Goal: Information Seeking & Learning: Learn about a topic

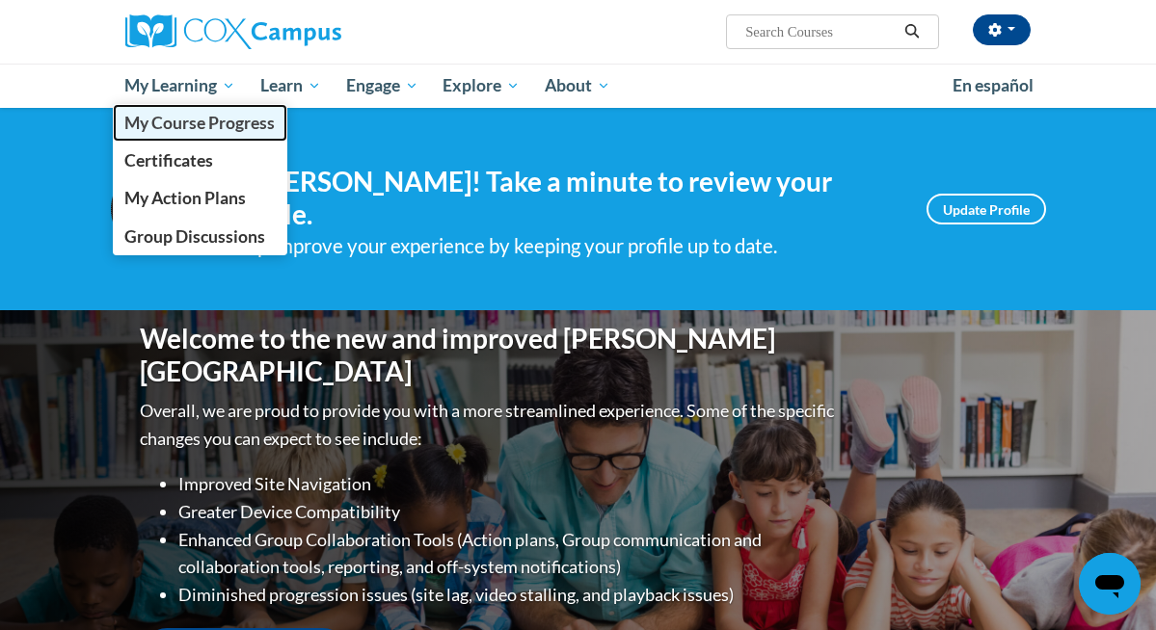
click at [229, 116] on span "My Course Progress" at bounding box center [199, 123] width 150 height 20
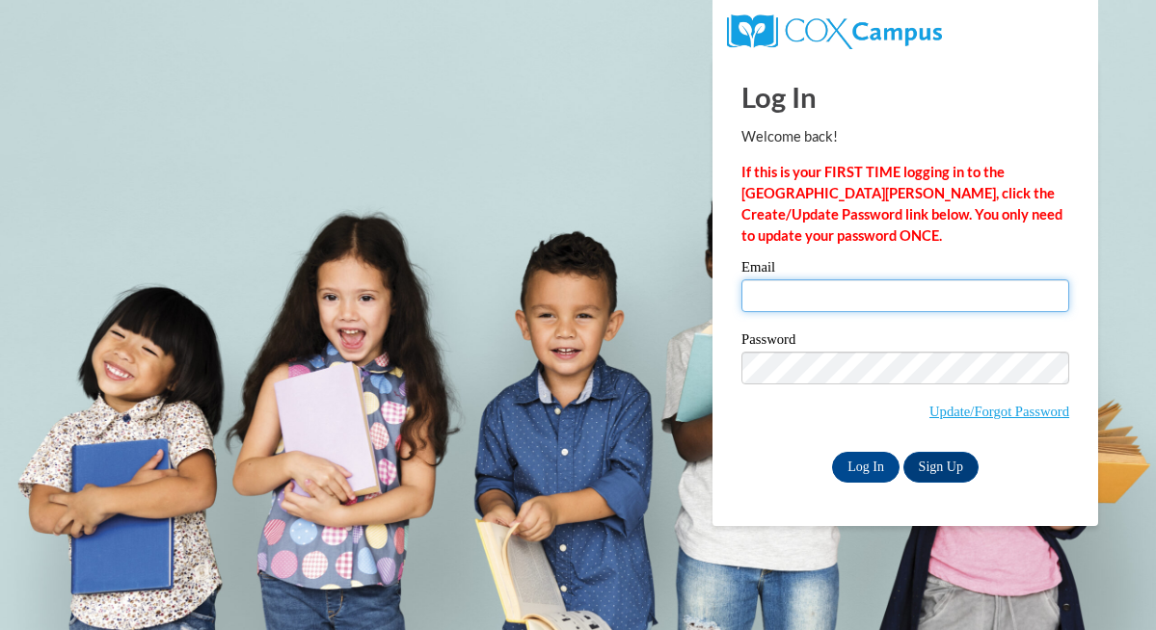
click at [886, 296] on input "Email" at bounding box center [905, 295] width 328 height 33
type input "chris.damico@traverschool.org"
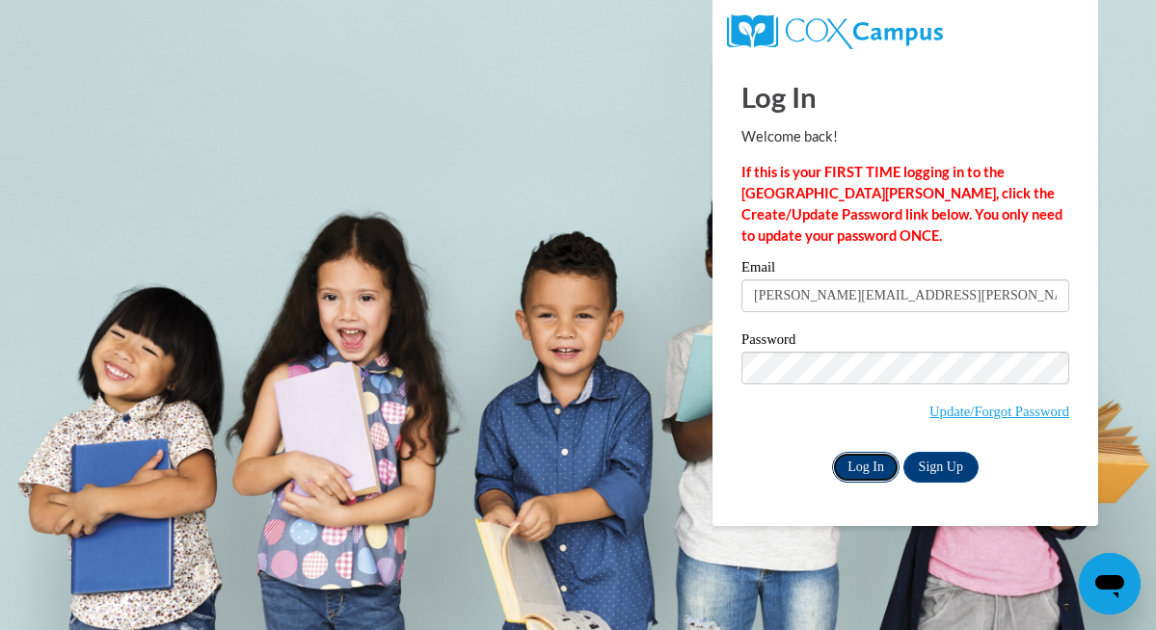
click at [871, 460] on input "Log In" at bounding box center [865, 467] width 67 height 31
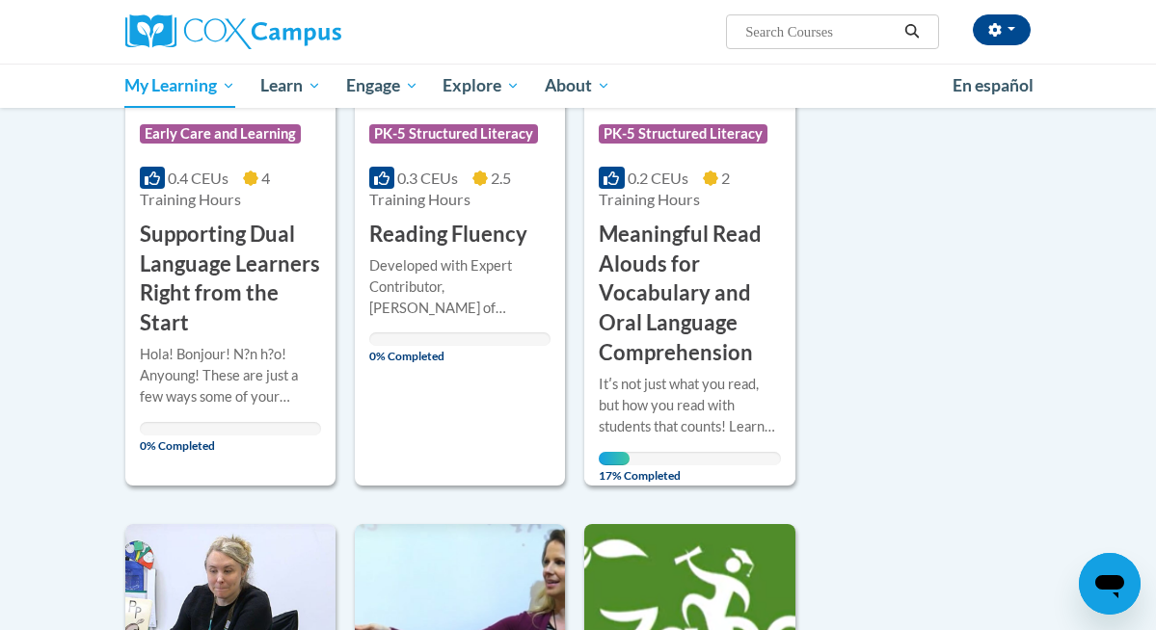
scroll to position [456, 0]
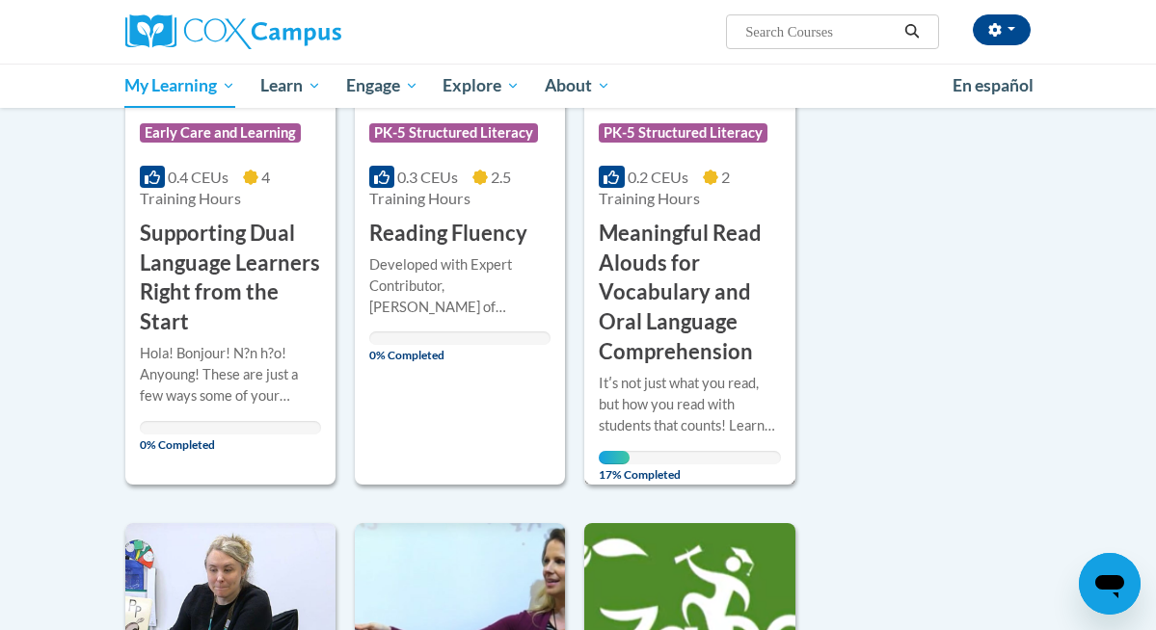
click at [665, 305] on h3 "Meaningful Read Alouds for Vocabulary and Oral Language Comprehension" at bounding box center [689, 293] width 181 height 148
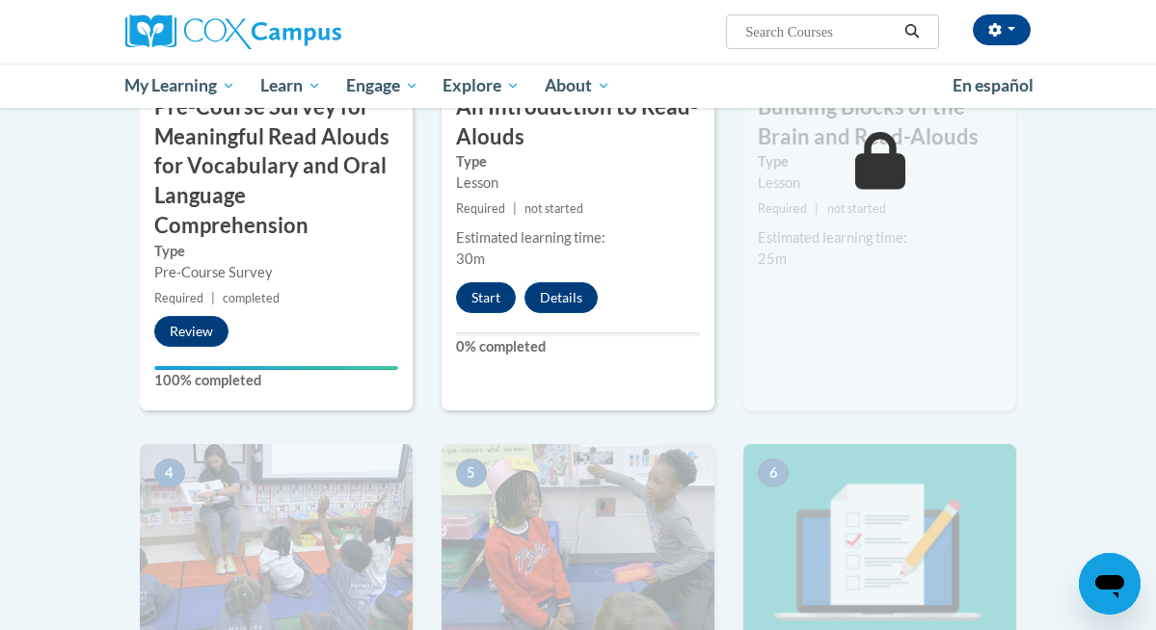
scroll to position [714, 0]
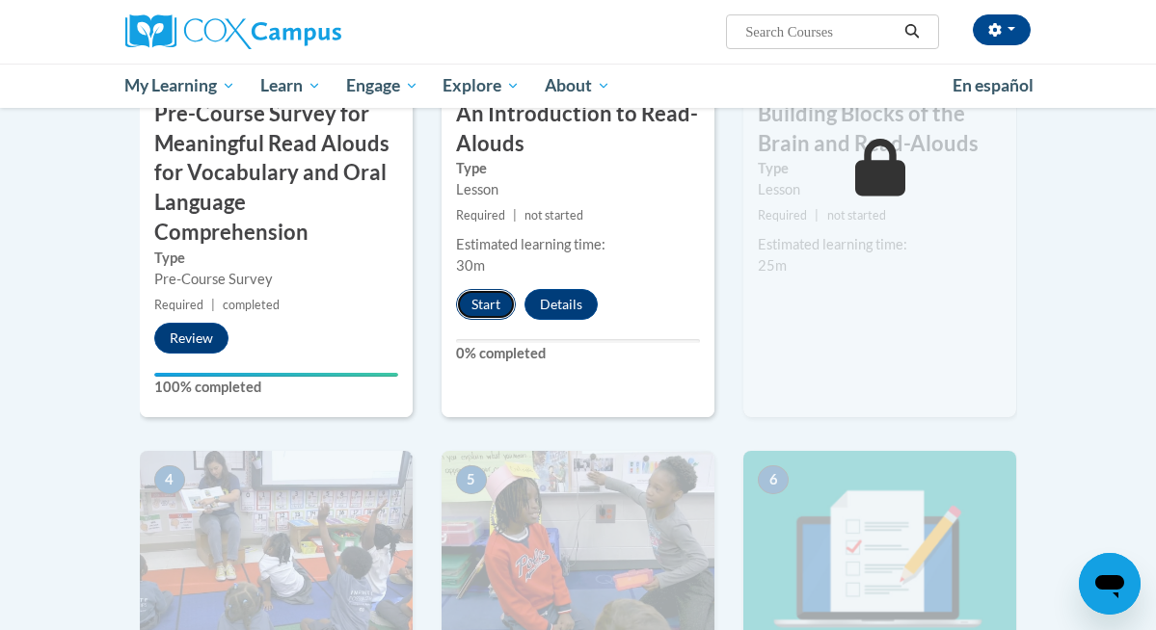
click at [483, 300] on button "Start" at bounding box center [486, 304] width 60 height 31
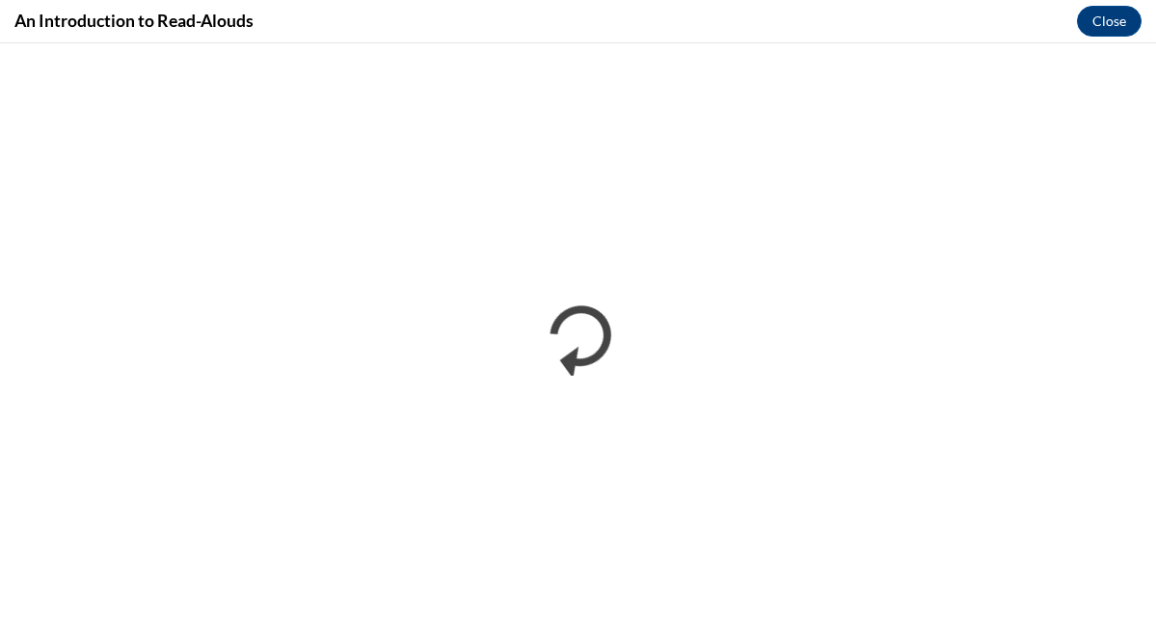
scroll to position [0, 0]
